Goal: Task Accomplishment & Management: Manage account settings

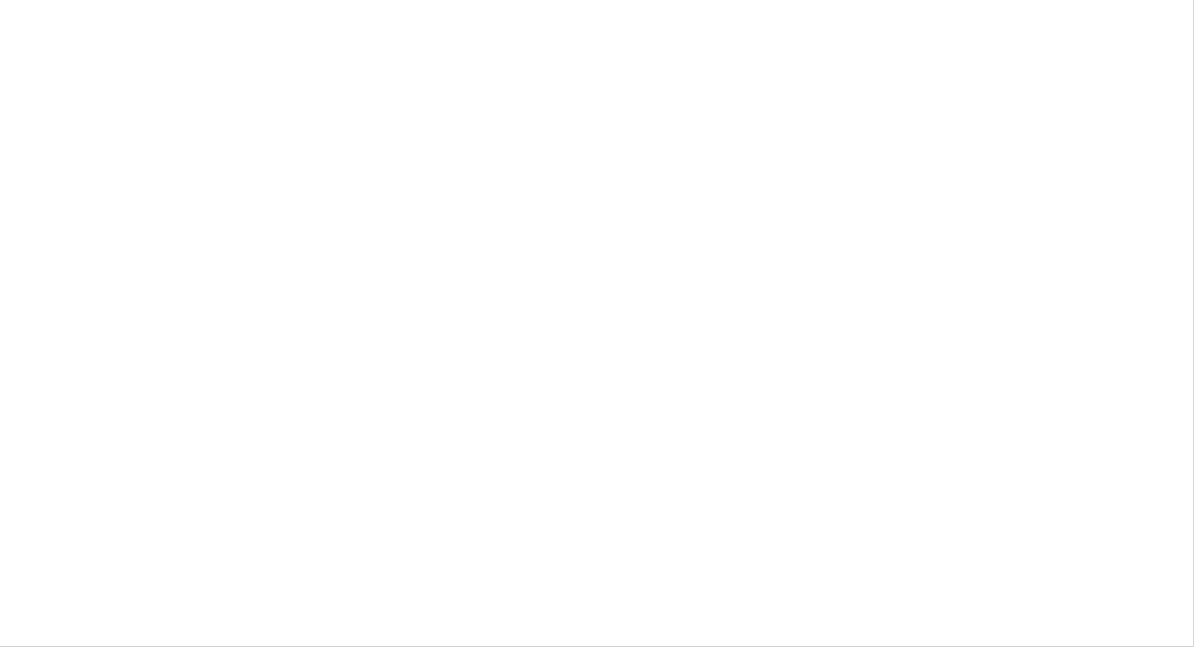
click at [172, 87] on html at bounding box center [597, 323] width 1194 height 647
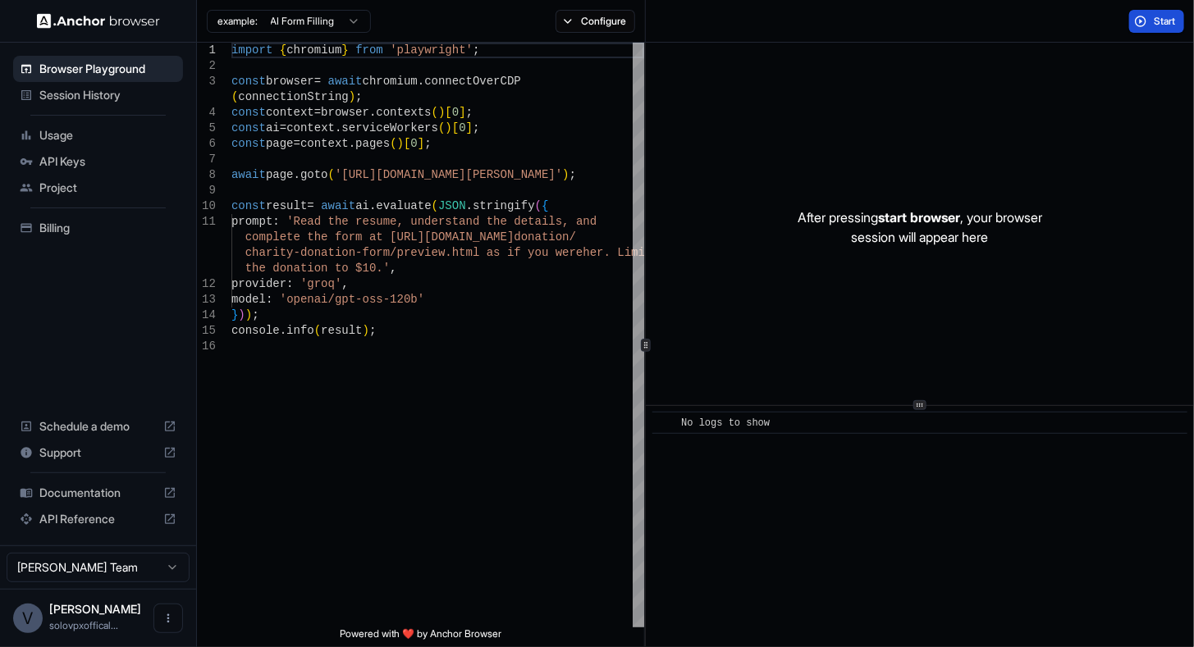
click at [1162, 16] on span "Start" at bounding box center [1165, 21] width 23 height 13
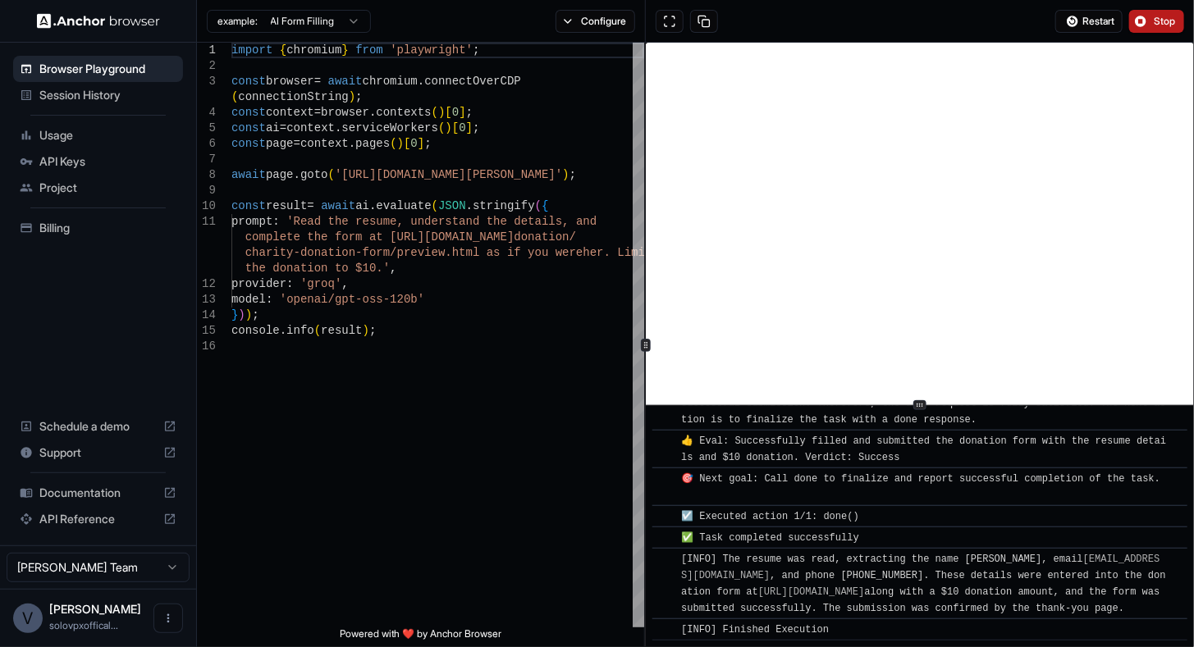
scroll to position [1063, 0]
click at [94, 16] on img at bounding box center [98, 21] width 123 height 16
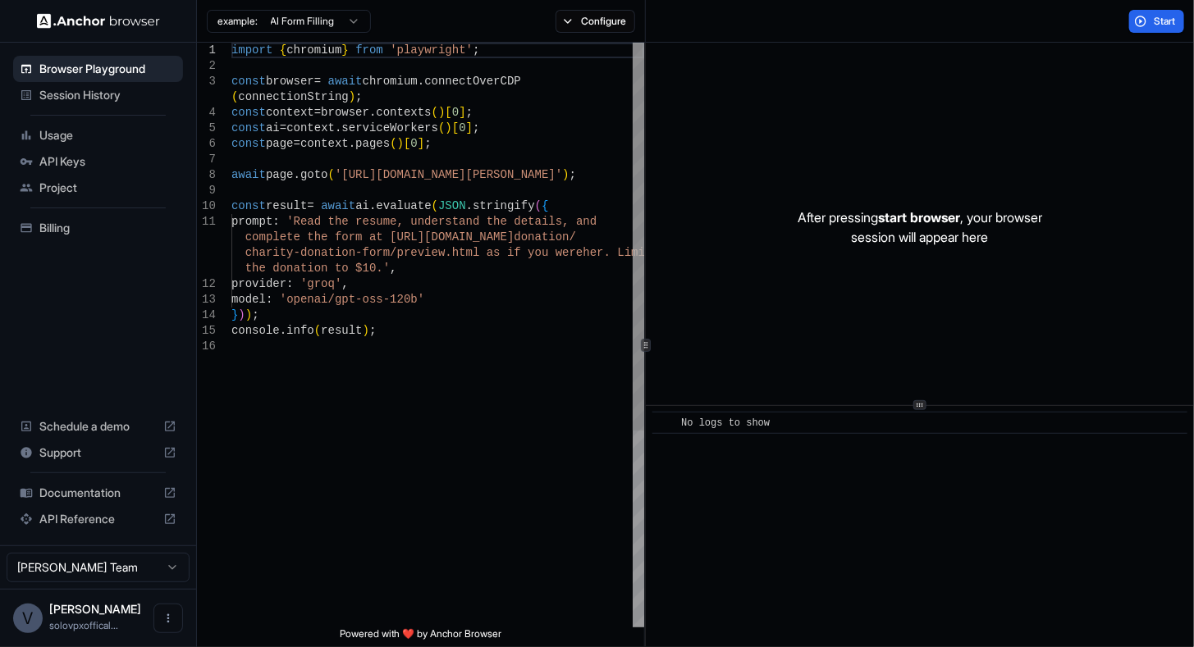
type textarea "**********"
click at [447, 351] on div "import { chromium } from 'playwright' ; const browser = await chromium . connec…" at bounding box center [437, 483] width 413 height 881
click at [80, 165] on span "API Keys" at bounding box center [107, 161] width 137 height 16
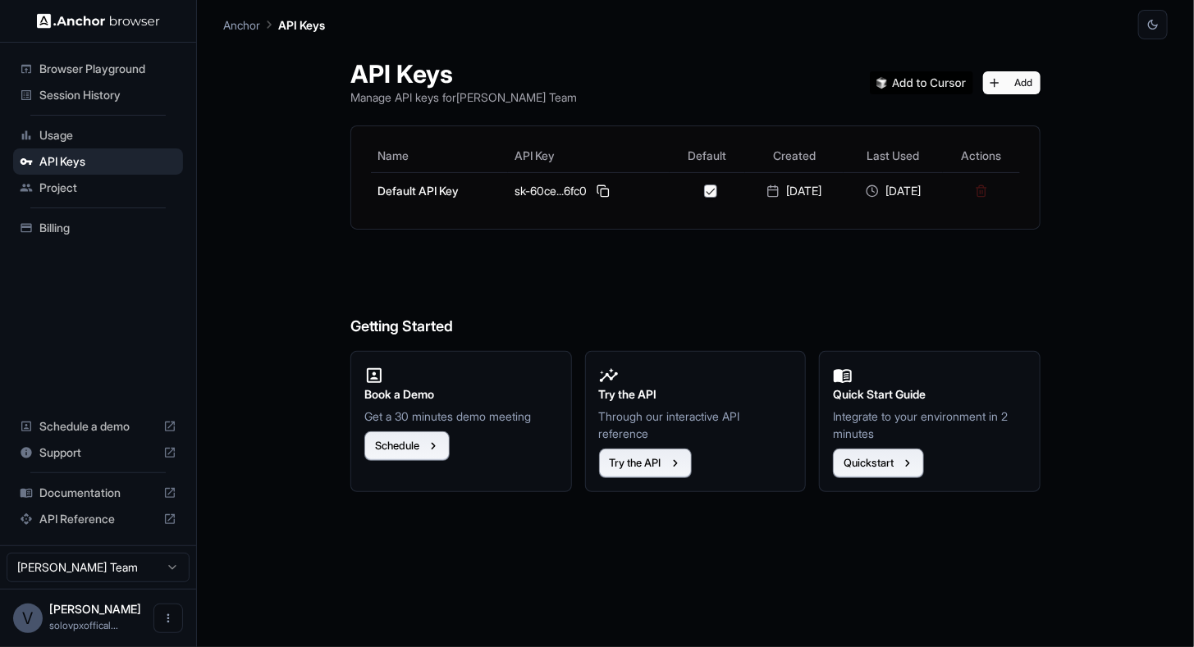
click at [113, 146] on div "Usage" at bounding box center [98, 135] width 170 height 26
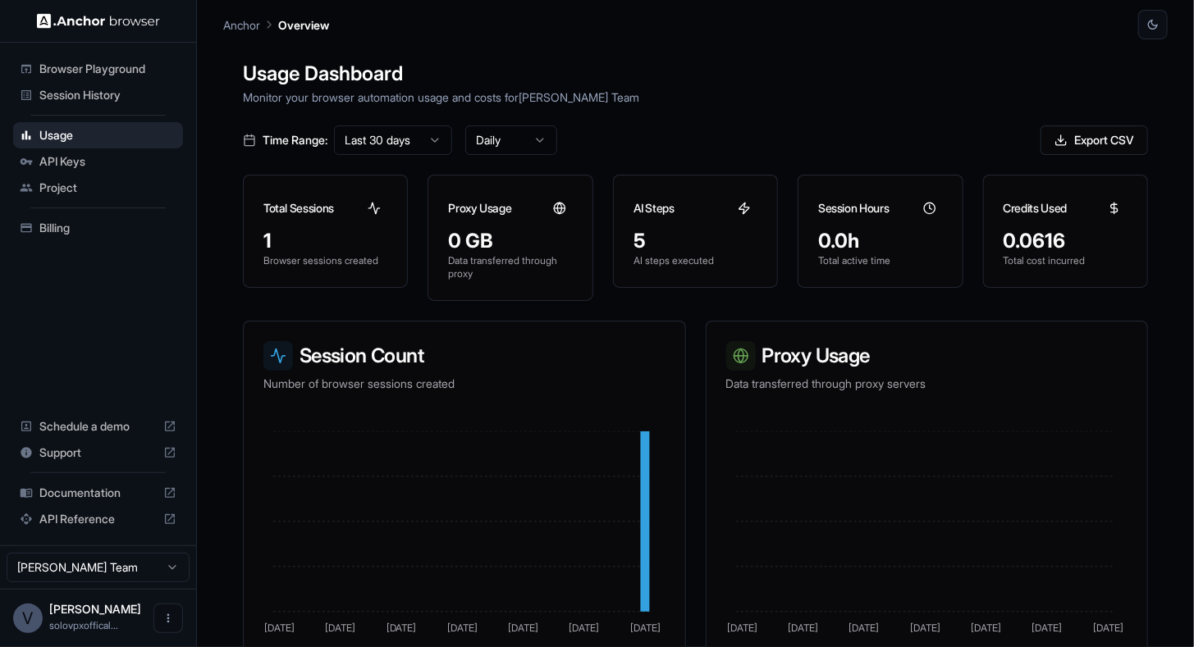
click at [86, 172] on div "API Keys" at bounding box center [98, 162] width 170 height 26
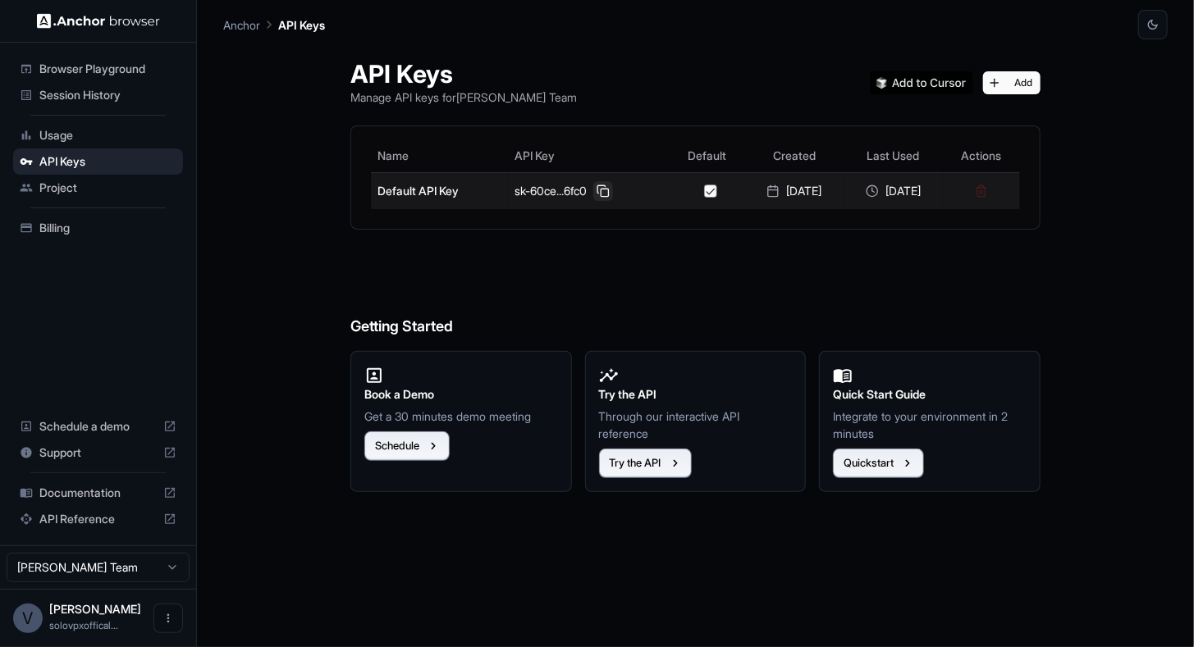
click at [601, 190] on button at bounding box center [603, 191] width 20 height 20
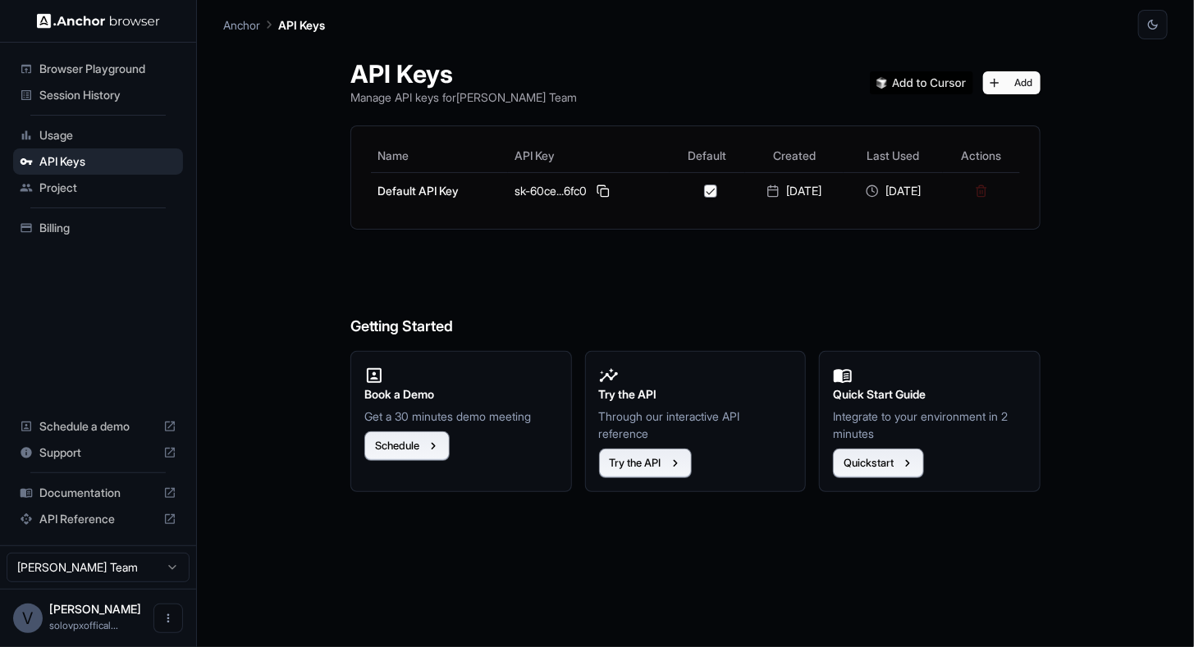
click at [117, 575] on html "Browser Playground Session History Usage API Keys Project Billing Schedule a de…" at bounding box center [597, 323] width 1194 height 647
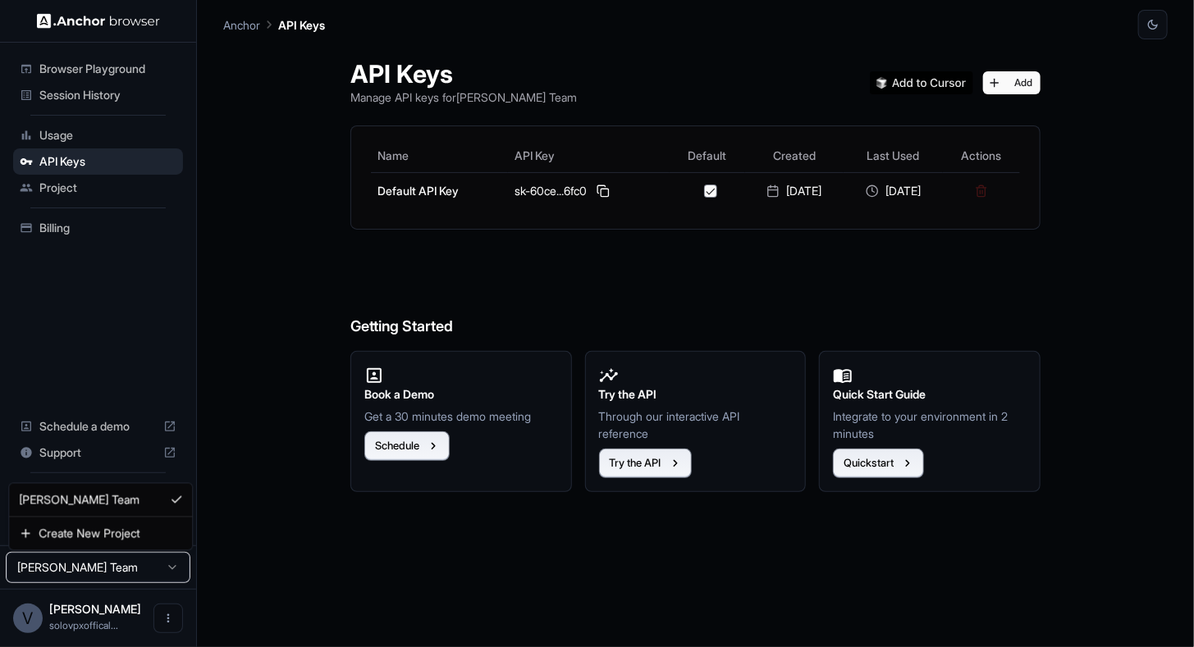
click at [117, 575] on html "Browser Playground Session History Usage API Keys Project Billing Schedule a de…" at bounding box center [597, 323] width 1194 height 647
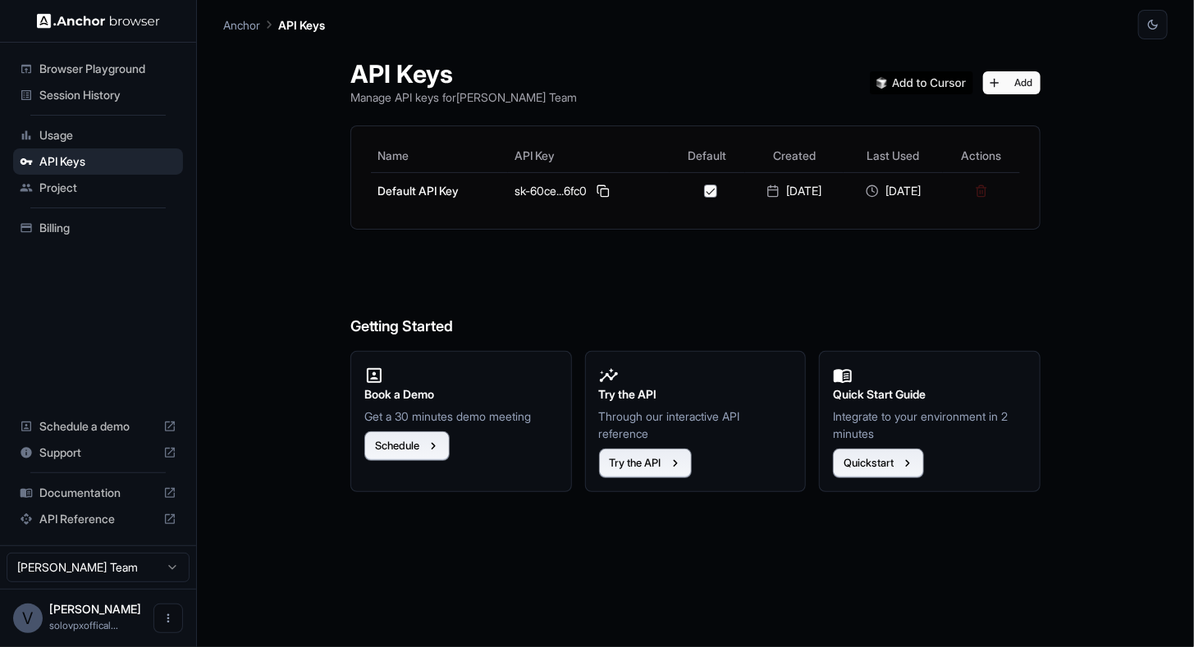
click at [111, 68] on span "Browser Playground" at bounding box center [107, 69] width 137 height 16
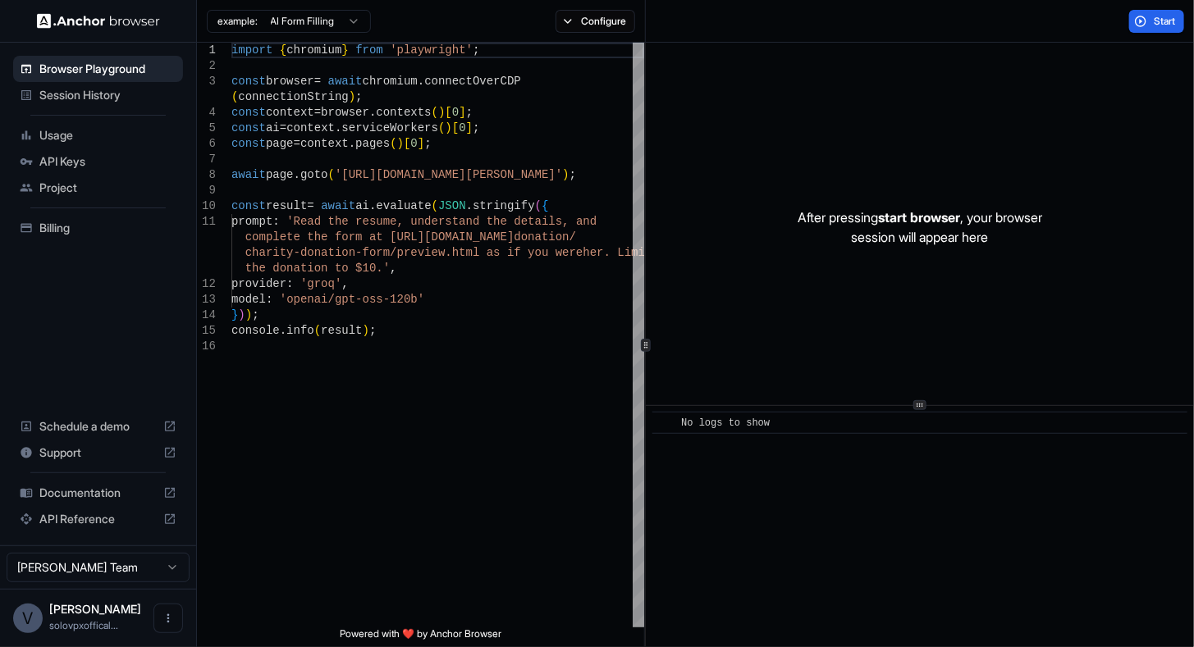
click at [84, 158] on span "API Keys" at bounding box center [107, 161] width 137 height 16
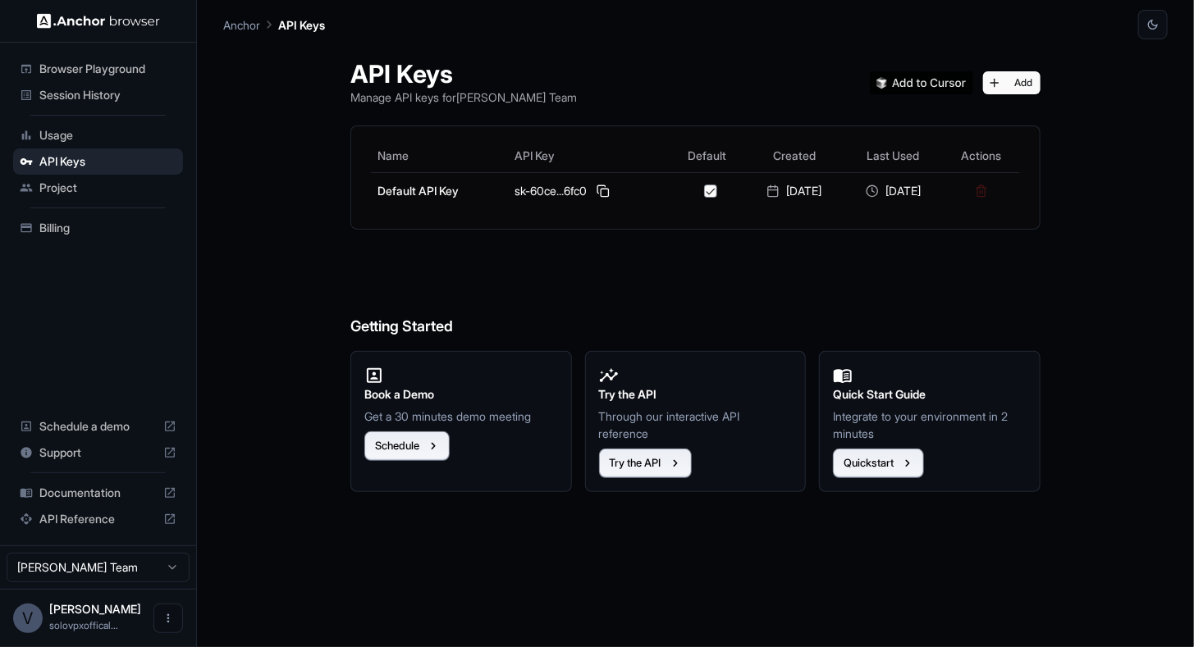
click at [95, 138] on span "Usage" at bounding box center [107, 135] width 137 height 16
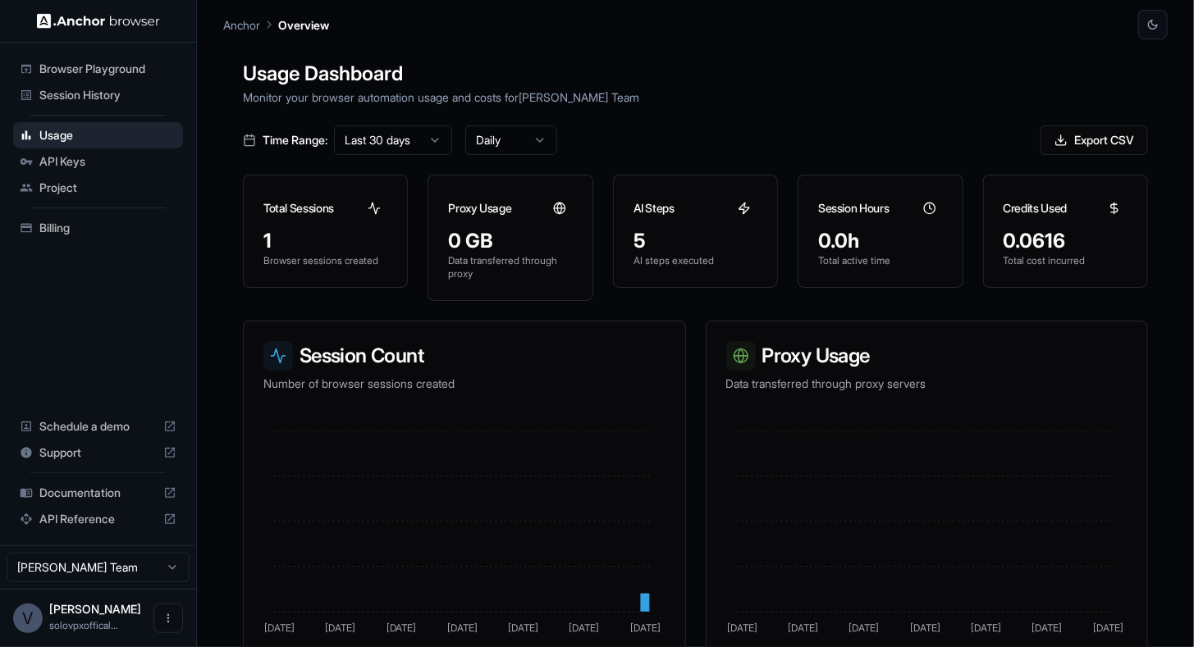
click at [84, 235] on span "Billing" at bounding box center [107, 228] width 137 height 16
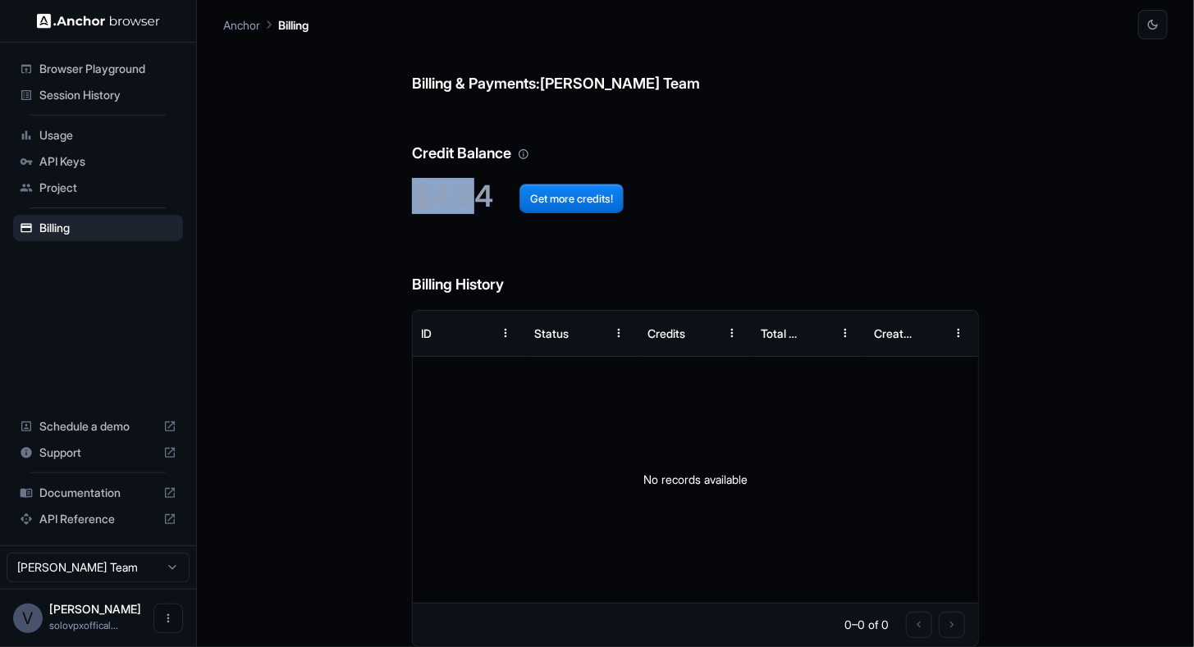
drag, startPoint x: 479, startPoint y: 203, endPoint x: 414, endPoint y: 183, distance: 67.8
click at [414, 183] on h2 "$4.94 Get more credits!" at bounding box center [695, 196] width 567 height 35
drag, startPoint x: 414, startPoint y: 183, endPoint x: 392, endPoint y: 242, distance: 63.1
click at [393, 246] on div "Billing & Payments: Varun Israni Team Credit Balance $4.94 Get more credits! Bi…" at bounding box center [695, 343] width 944 height 608
